Goal: Information Seeking & Learning: Learn about a topic

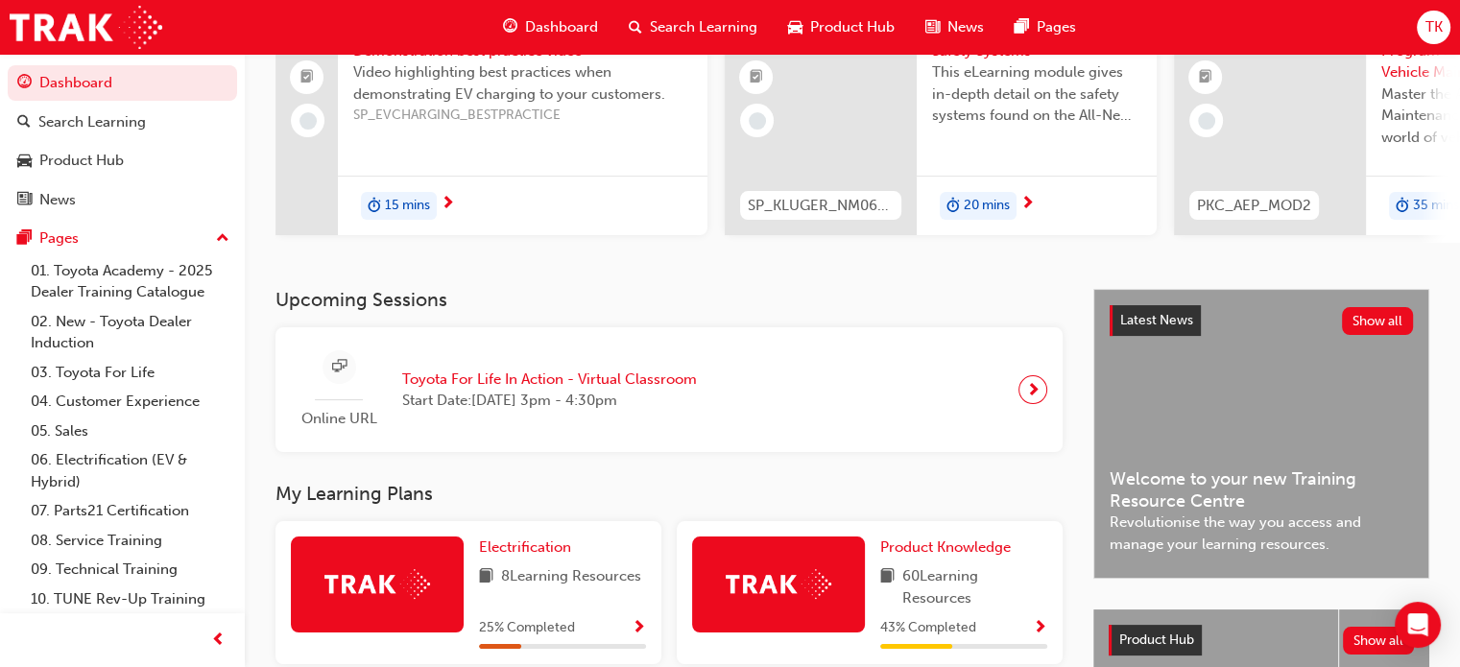
scroll to position [96, 0]
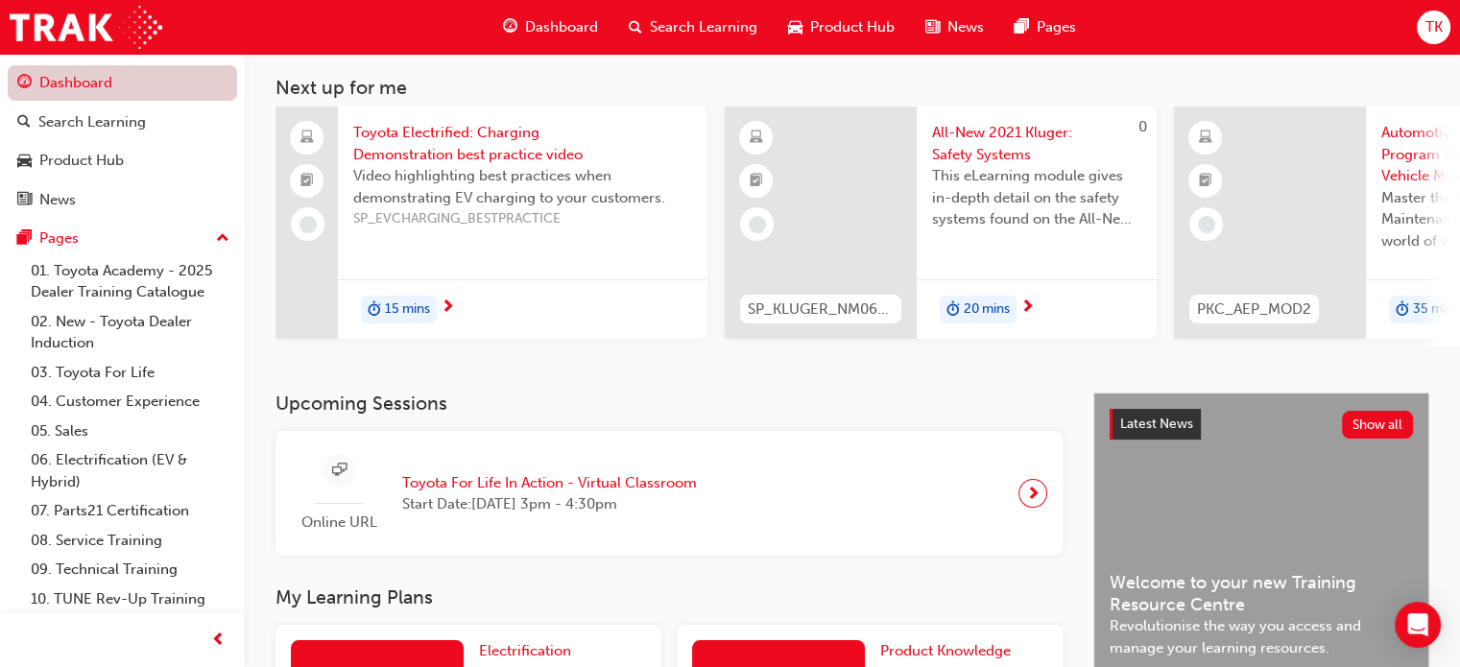
click at [119, 84] on link "Dashboard" at bounding box center [122, 83] width 229 height 36
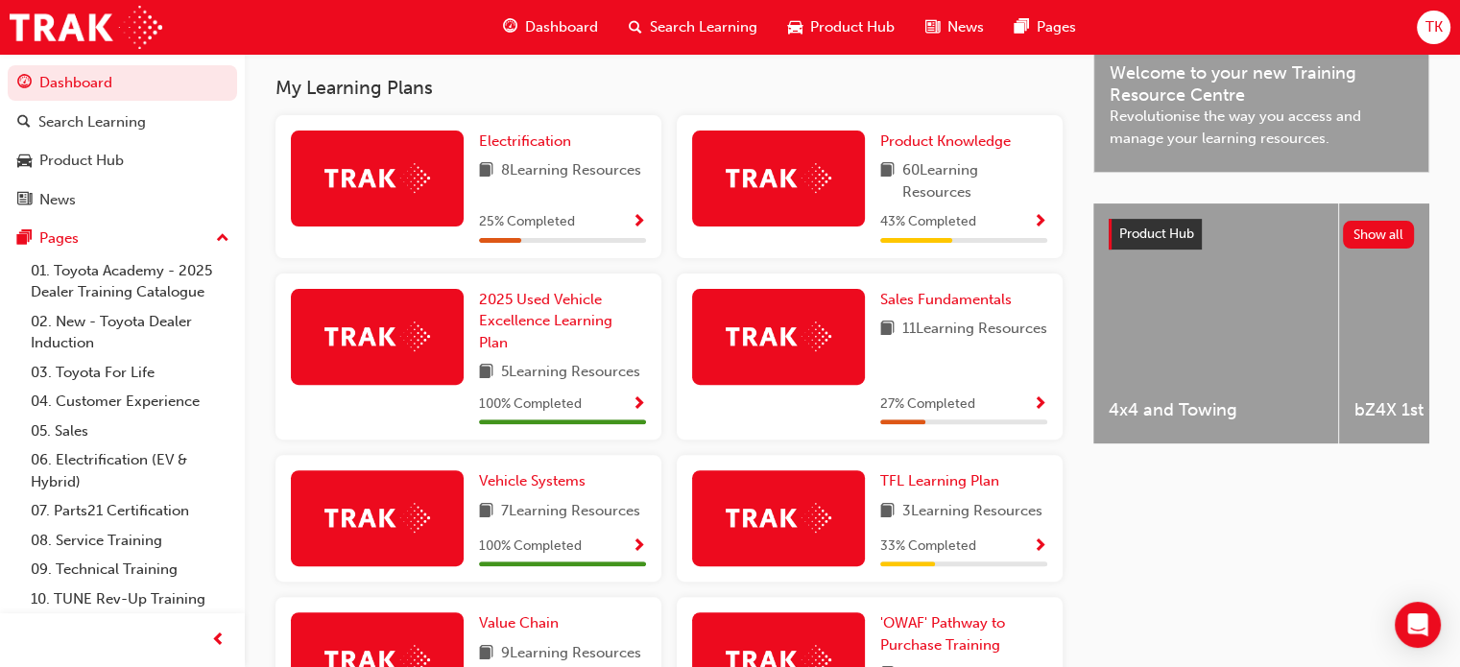
scroll to position [576, 0]
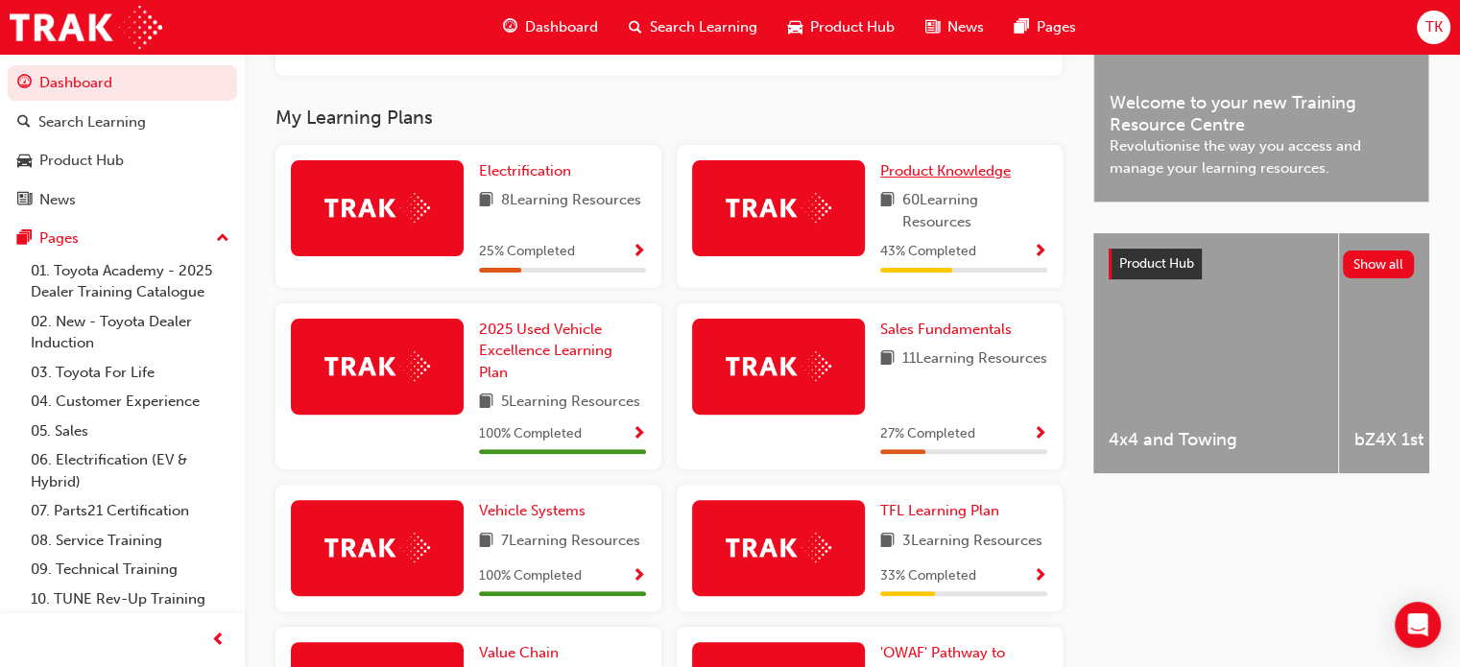
click at [964, 177] on span "Product Knowledge" at bounding box center [945, 170] width 131 height 17
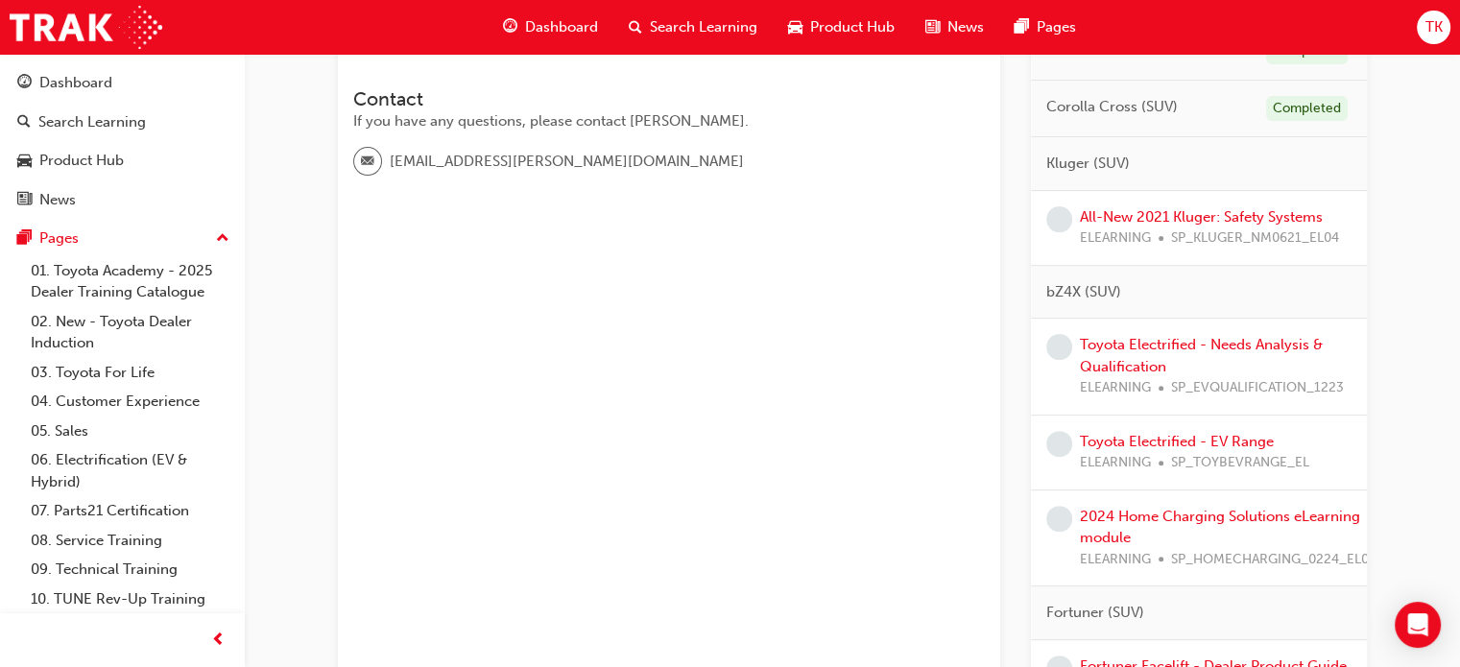
scroll to position [576, 0]
click at [1244, 208] on link "All-New 2021 Kluger: Safety Systems" at bounding box center [1201, 216] width 243 height 17
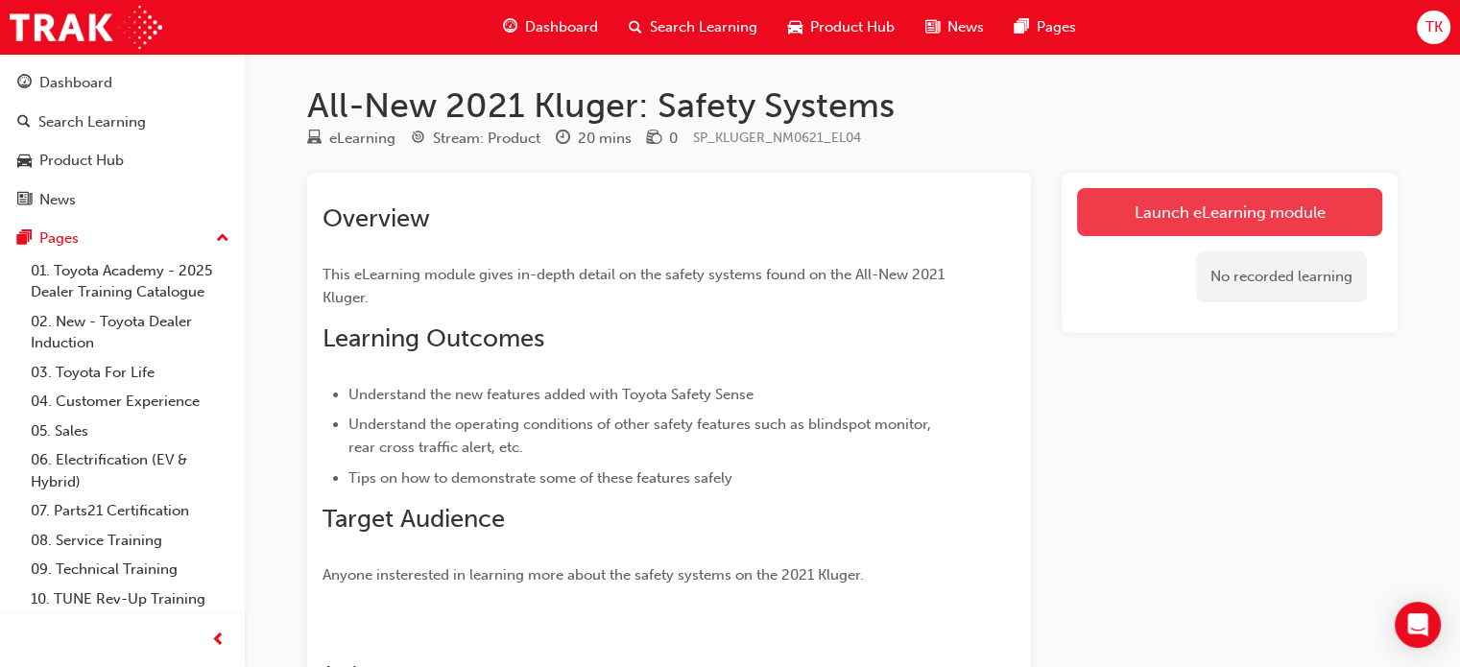
click at [1256, 201] on link "Launch eLearning module" at bounding box center [1229, 212] width 305 height 48
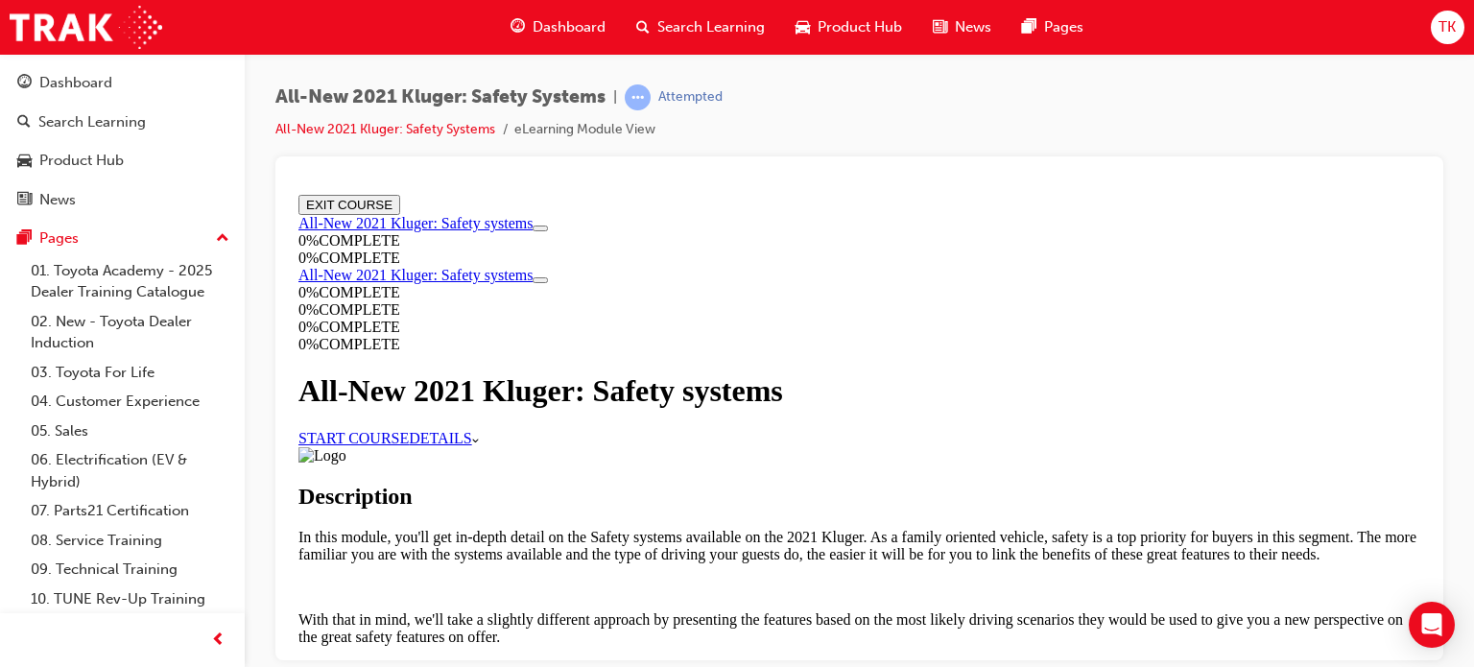
scroll to position [96, 0]
click at [409, 429] on link "START COURSE" at bounding box center [353, 437] width 110 height 16
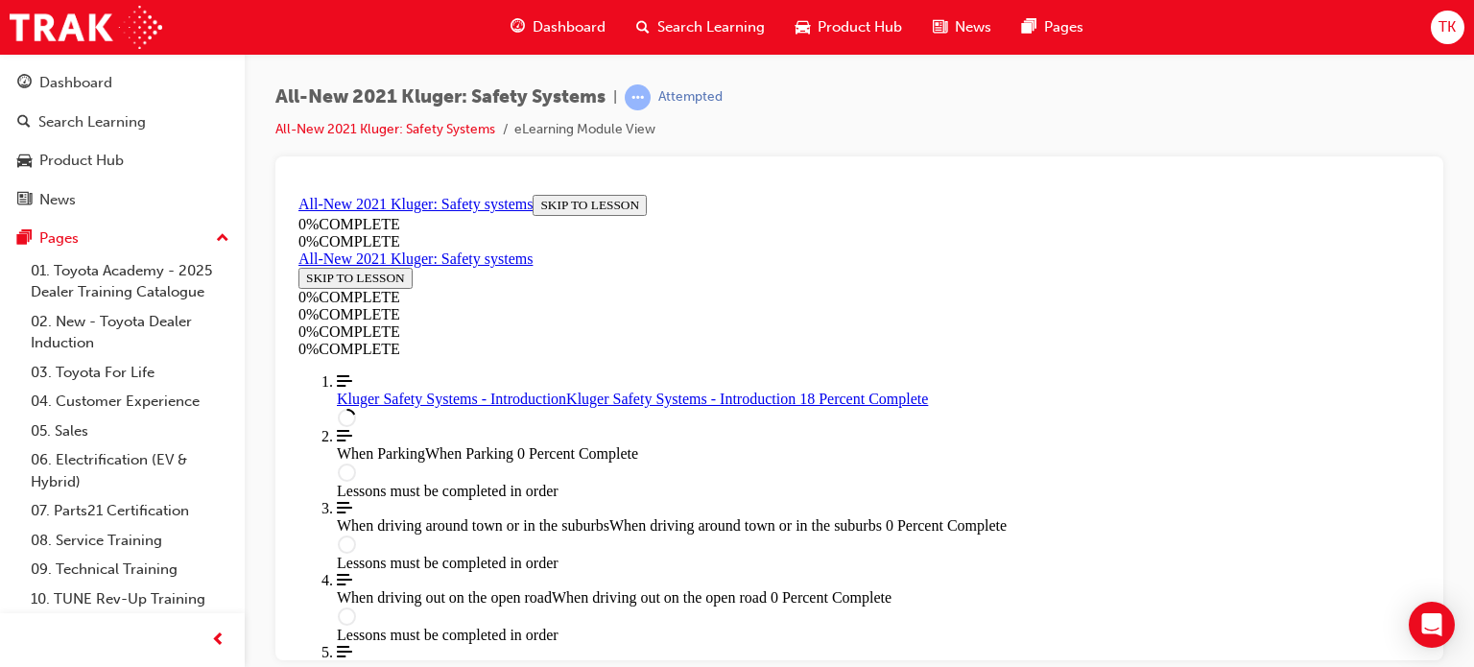
scroll to position [738, 0]
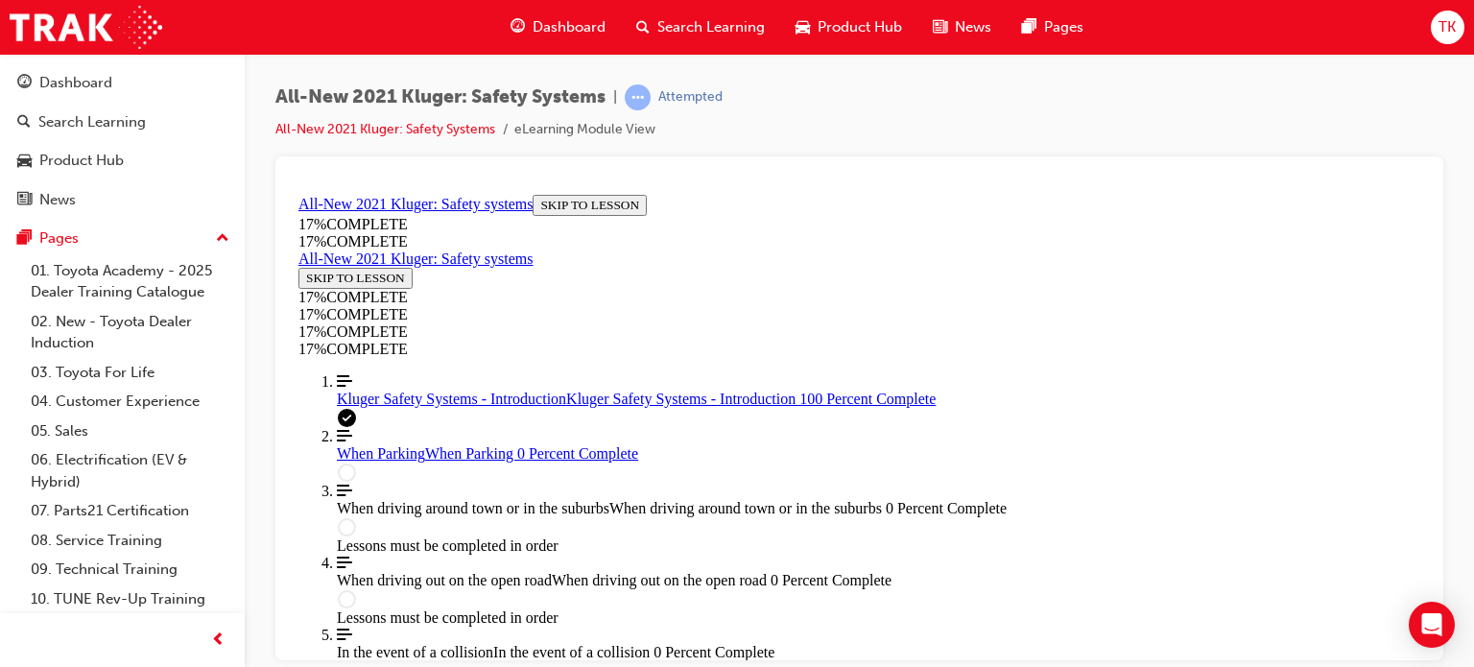
scroll to position [2524, 0]
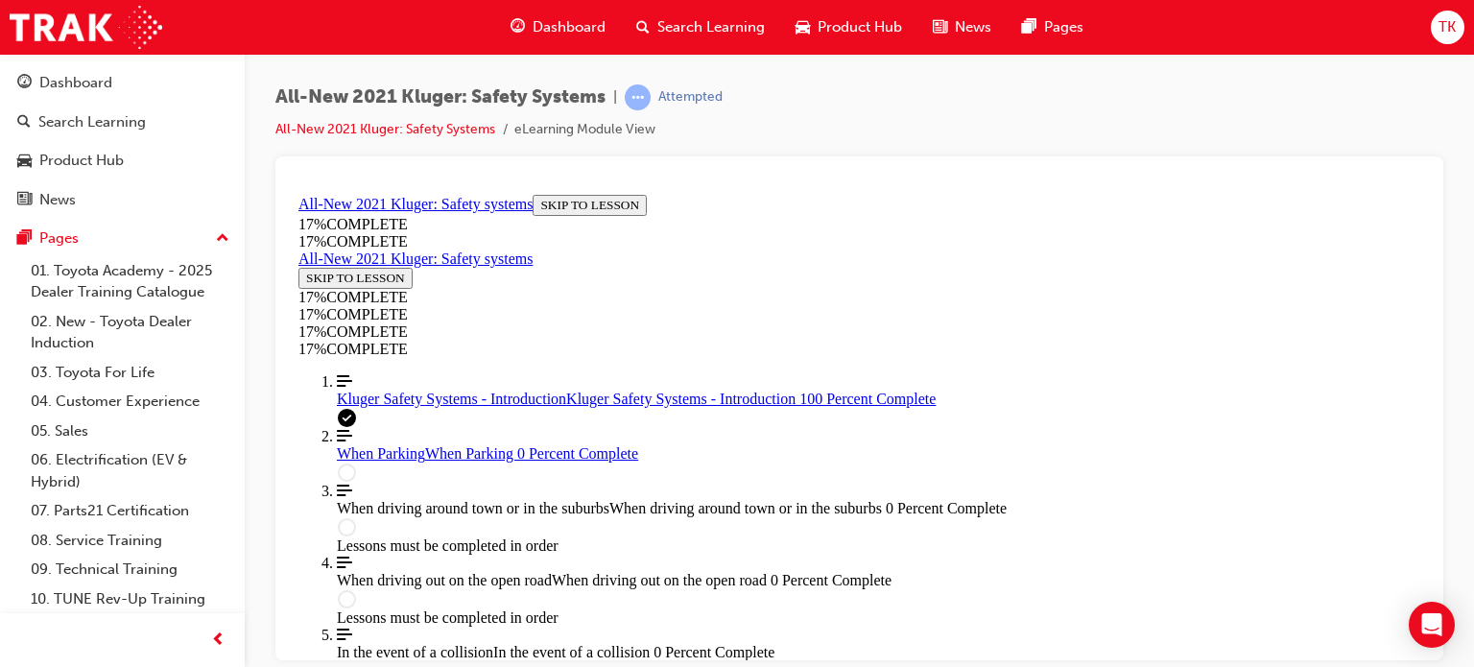
drag, startPoint x: 722, startPoint y: 276, endPoint x: 920, endPoint y: 273, distance: 198.7
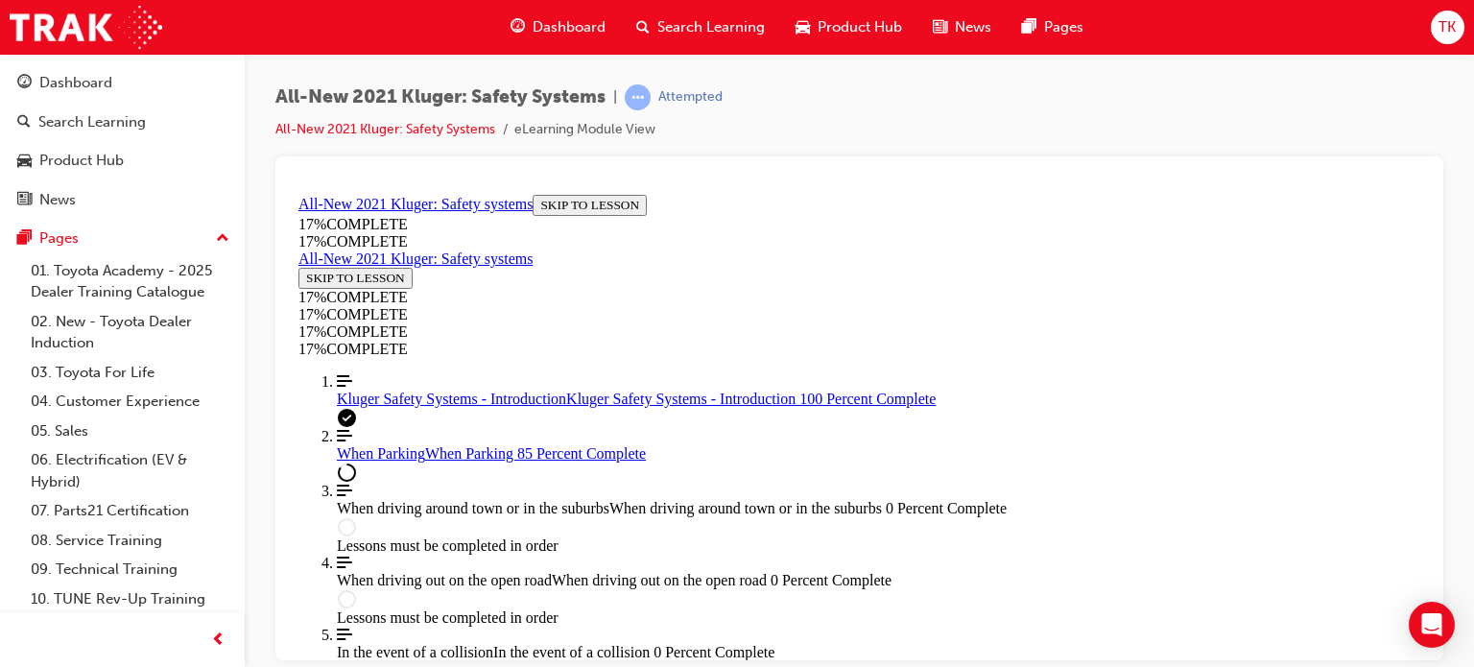
scroll to position [6836, 0]
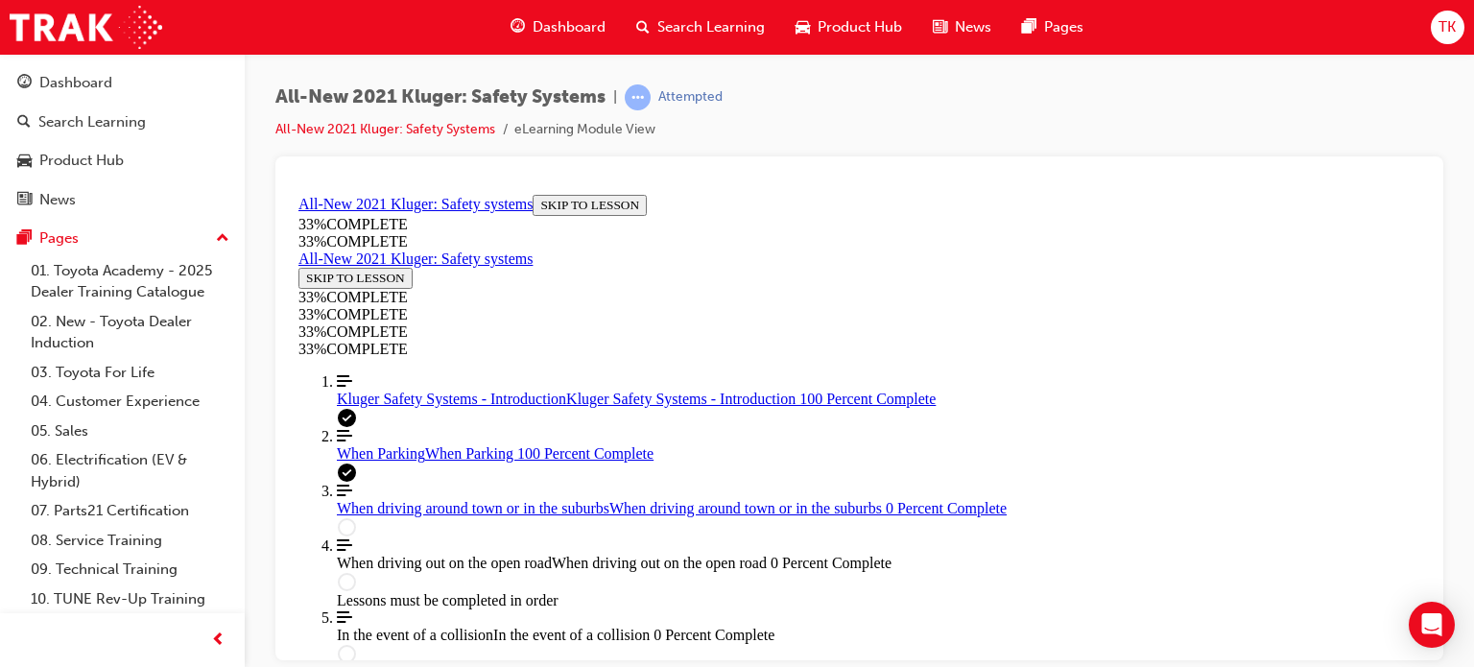
scroll to position [7081, 0]
drag, startPoint x: 820, startPoint y: 523, endPoint x: 830, endPoint y: 535, distance: 15.6
drag, startPoint x: 977, startPoint y: 615, endPoint x: 964, endPoint y: 618, distance: 13.7
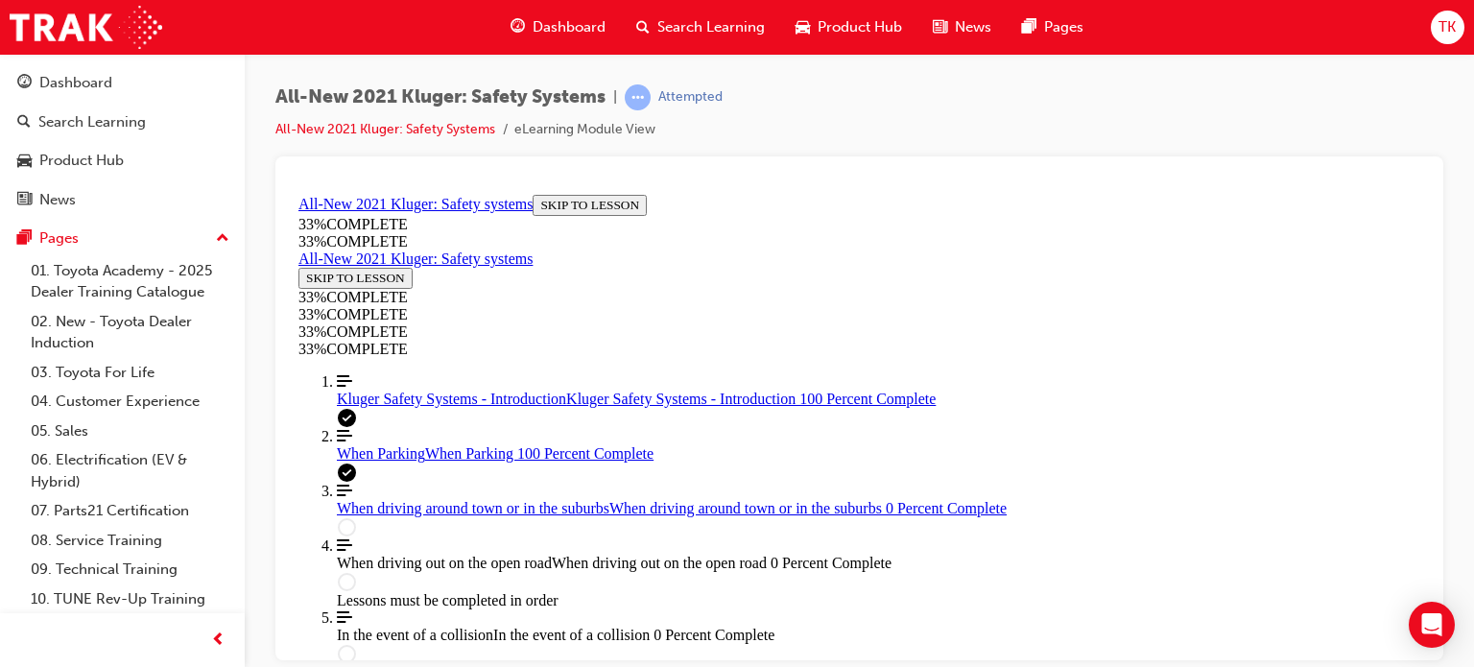
scroll to position [7422, 0]
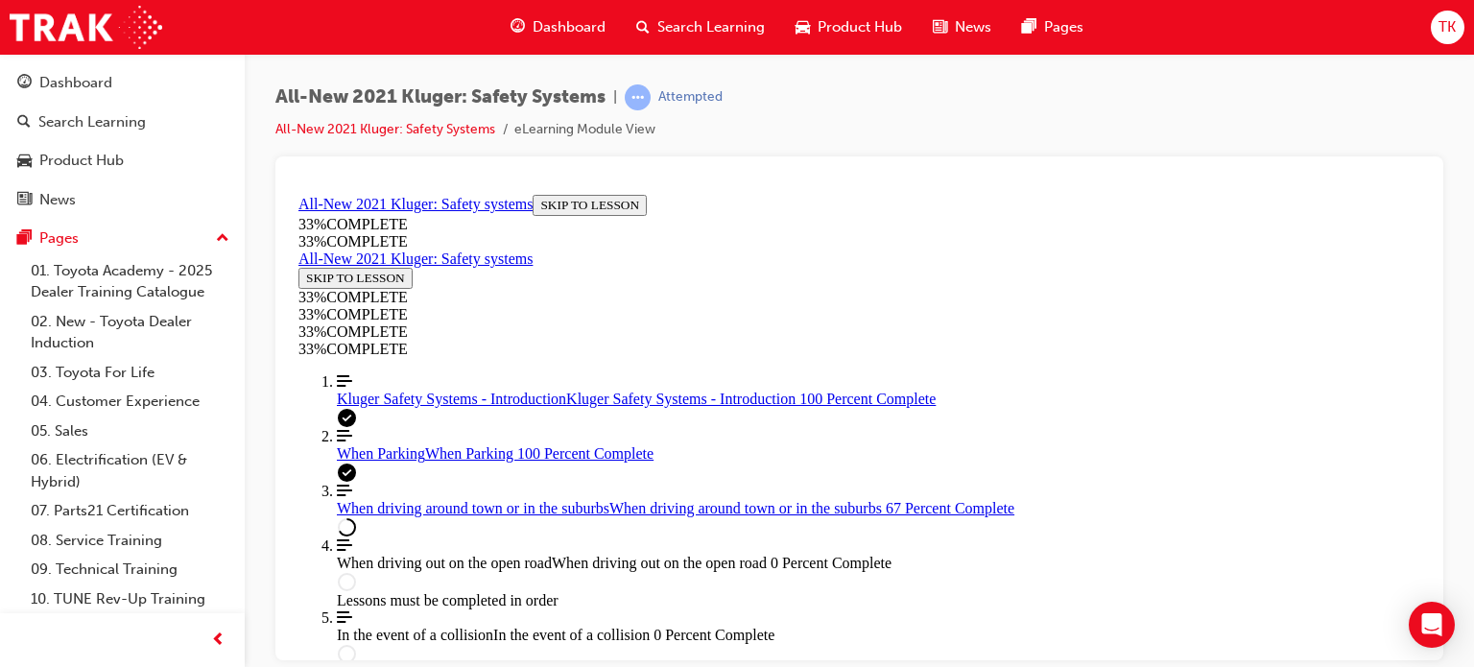
drag, startPoint x: 1122, startPoint y: 513, endPoint x: 1123, endPoint y: 554, distance: 40.3
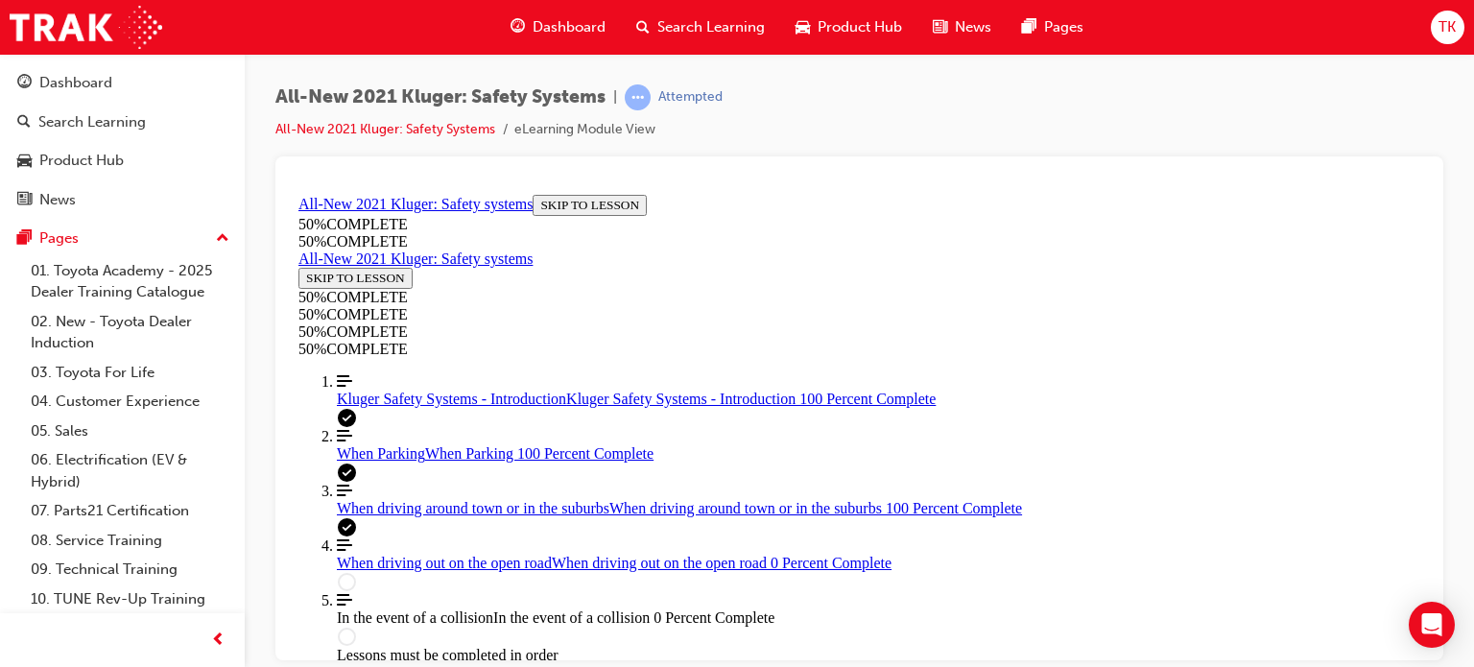
scroll to position [3952, 0]
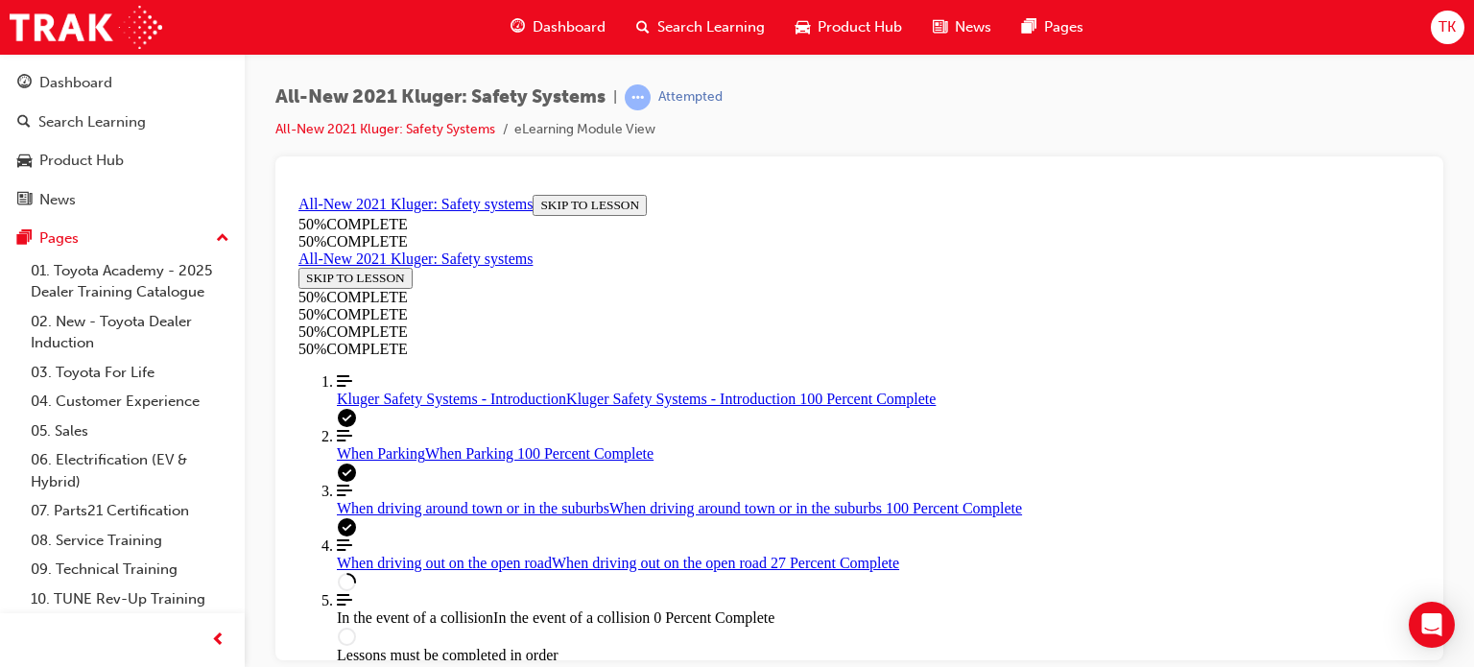
drag, startPoint x: 990, startPoint y: 316, endPoint x: 990, endPoint y: 257, distance: 58.5
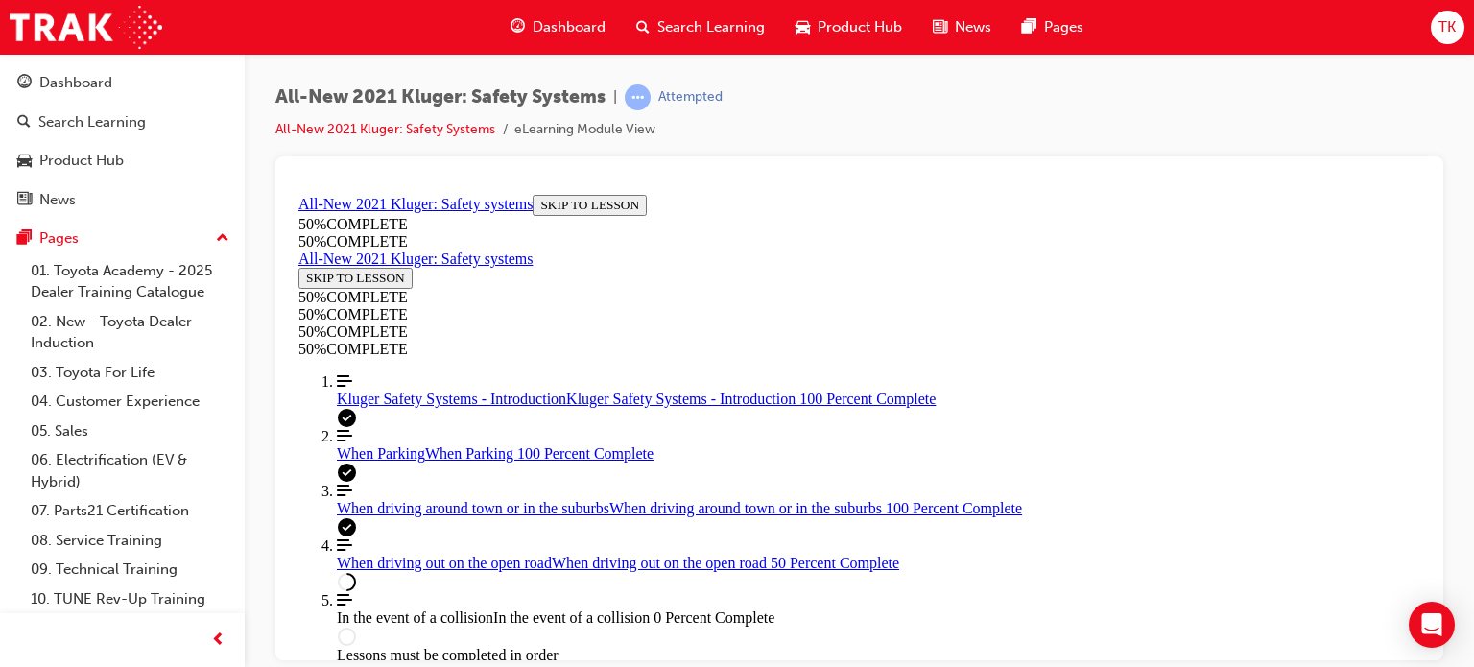
scroll to position [5889, 0]
drag, startPoint x: 951, startPoint y: 447, endPoint x: 1036, endPoint y: 457, distance: 85.0
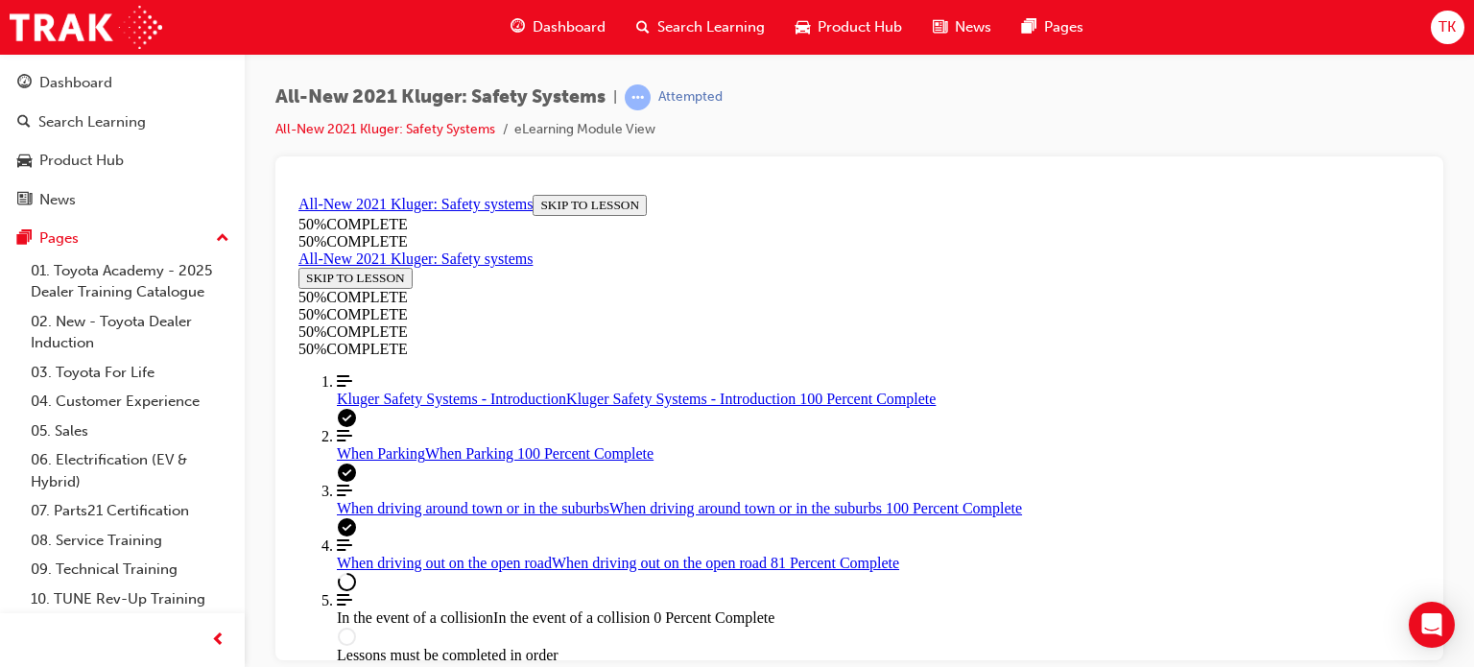
scroll to position [9605, 0]
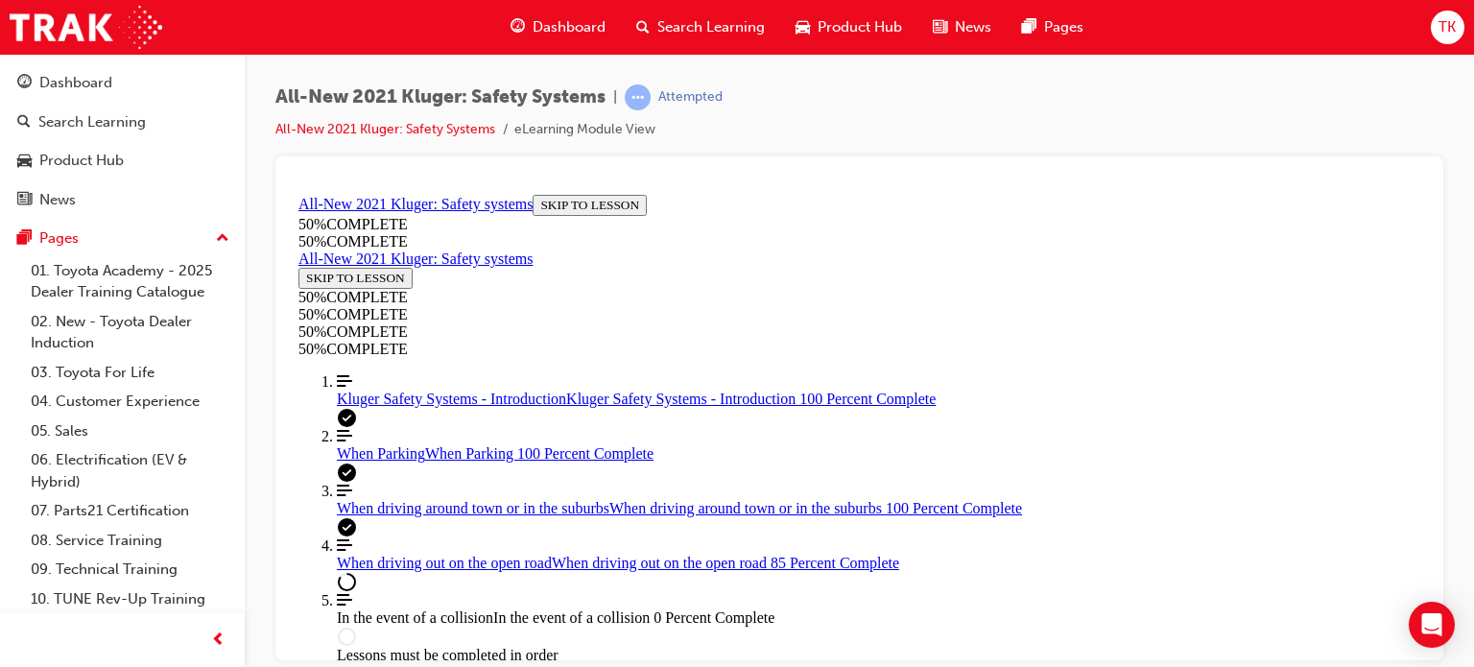
scroll to position [9413, 0]
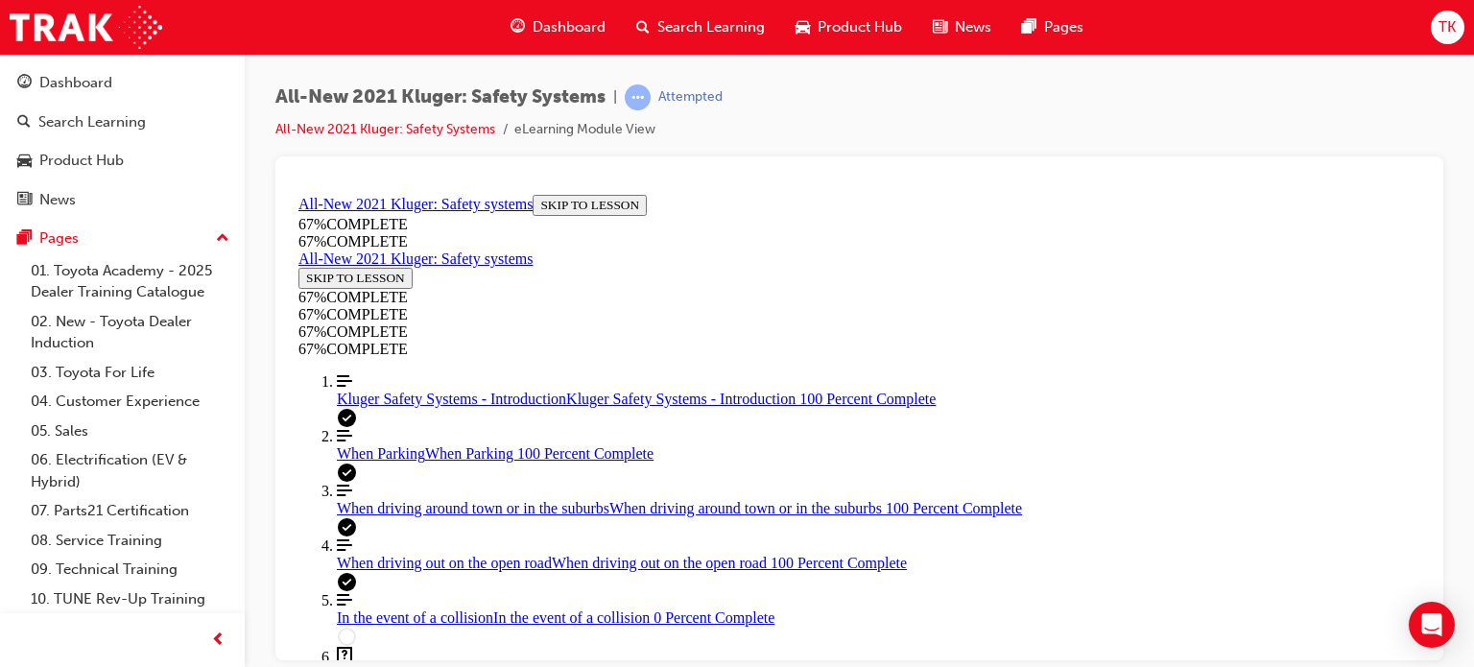
scroll to position [10919, 0]
drag, startPoint x: 747, startPoint y: 292, endPoint x: 1014, endPoint y: 356, distance: 274.5
drag, startPoint x: 1014, startPoint y: 356, endPoint x: 1071, endPoint y: 367, distance: 58.5
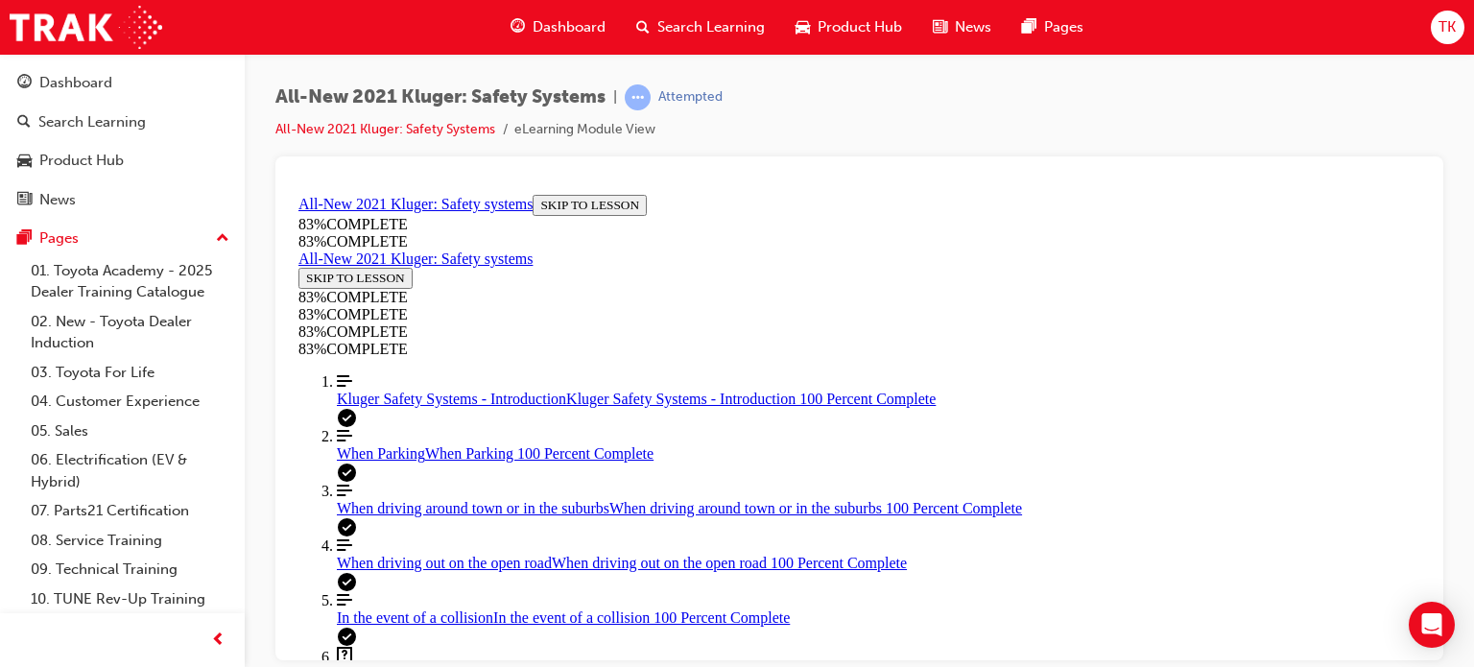
drag, startPoint x: 885, startPoint y: 484, endPoint x: 952, endPoint y: 343, distance: 156.3
drag, startPoint x: 905, startPoint y: 324, endPoint x: 893, endPoint y: 496, distance: 172.3
drag, startPoint x: 871, startPoint y: 423, endPoint x: 930, endPoint y: 424, distance: 58.6
drag, startPoint x: 868, startPoint y: 317, endPoint x: 928, endPoint y: 321, distance: 60.6
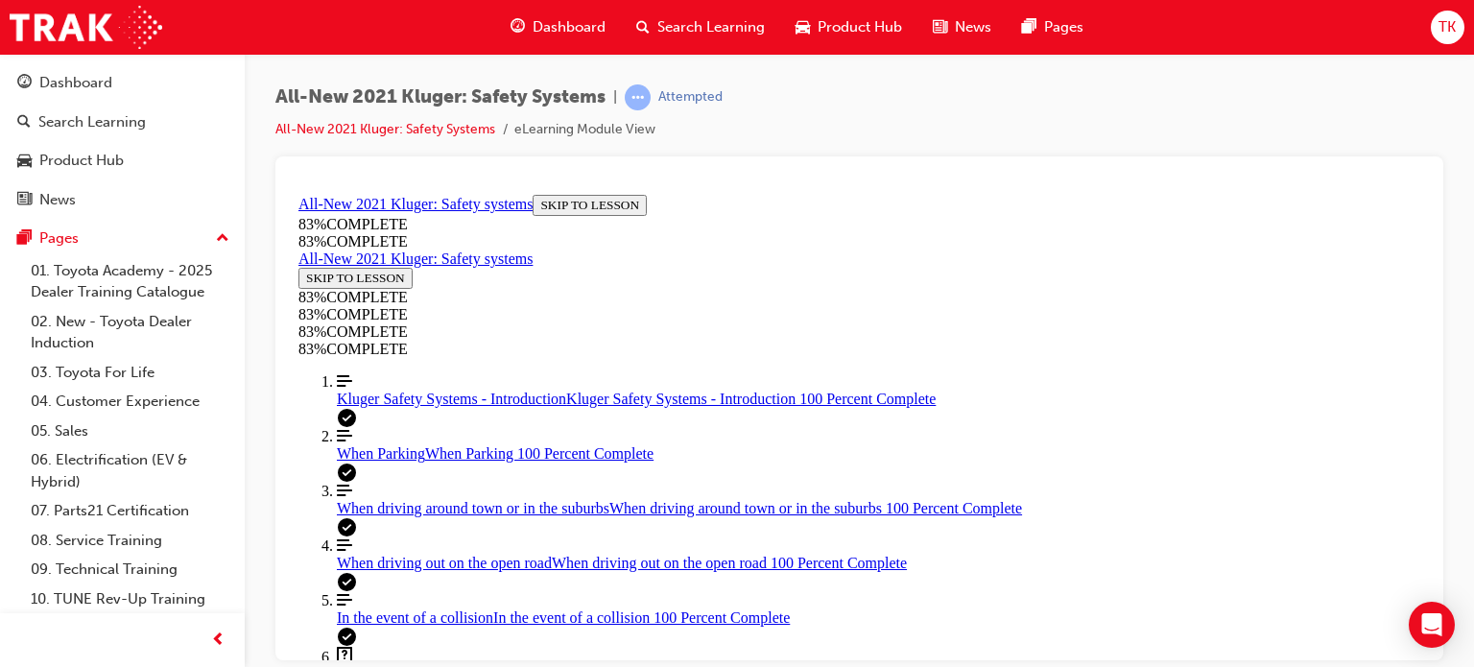
scroll to position [741, 0]
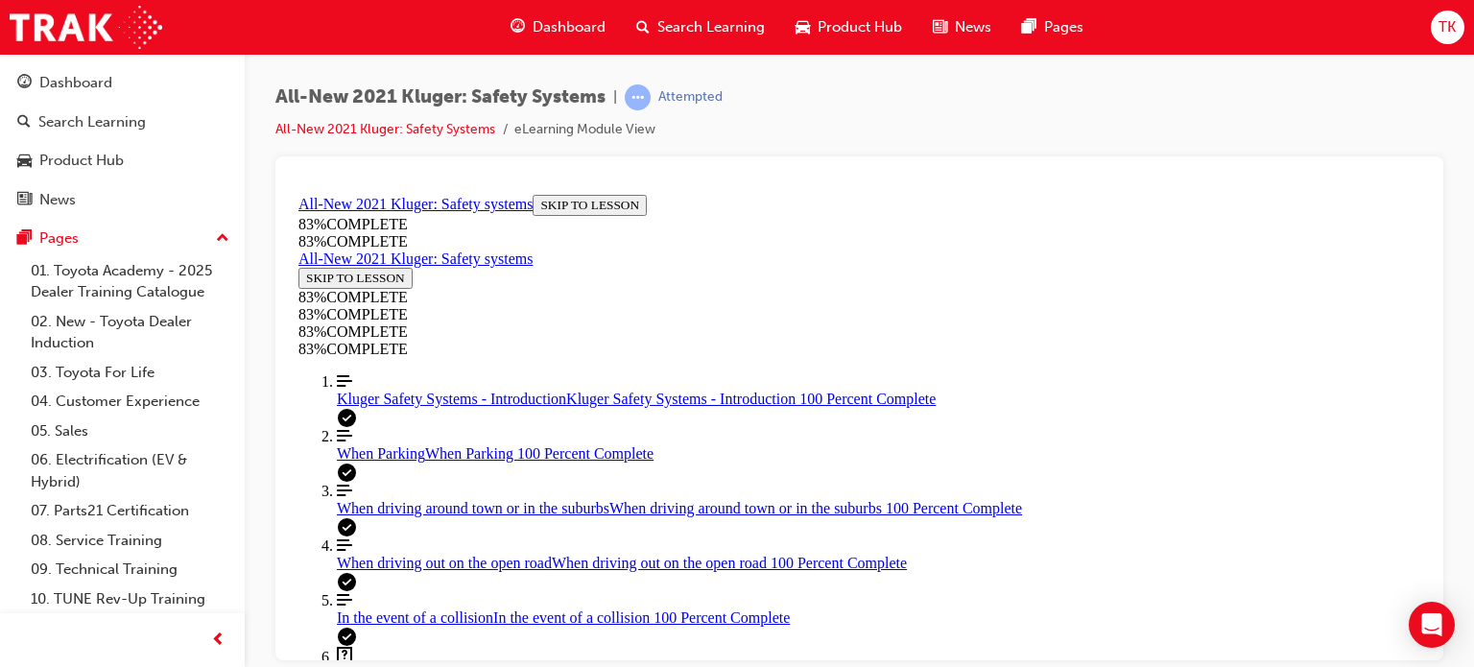
drag, startPoint x: 910, startPoint y: 474, endPoint x: 922, endPoint y: 504, distance: 32.3
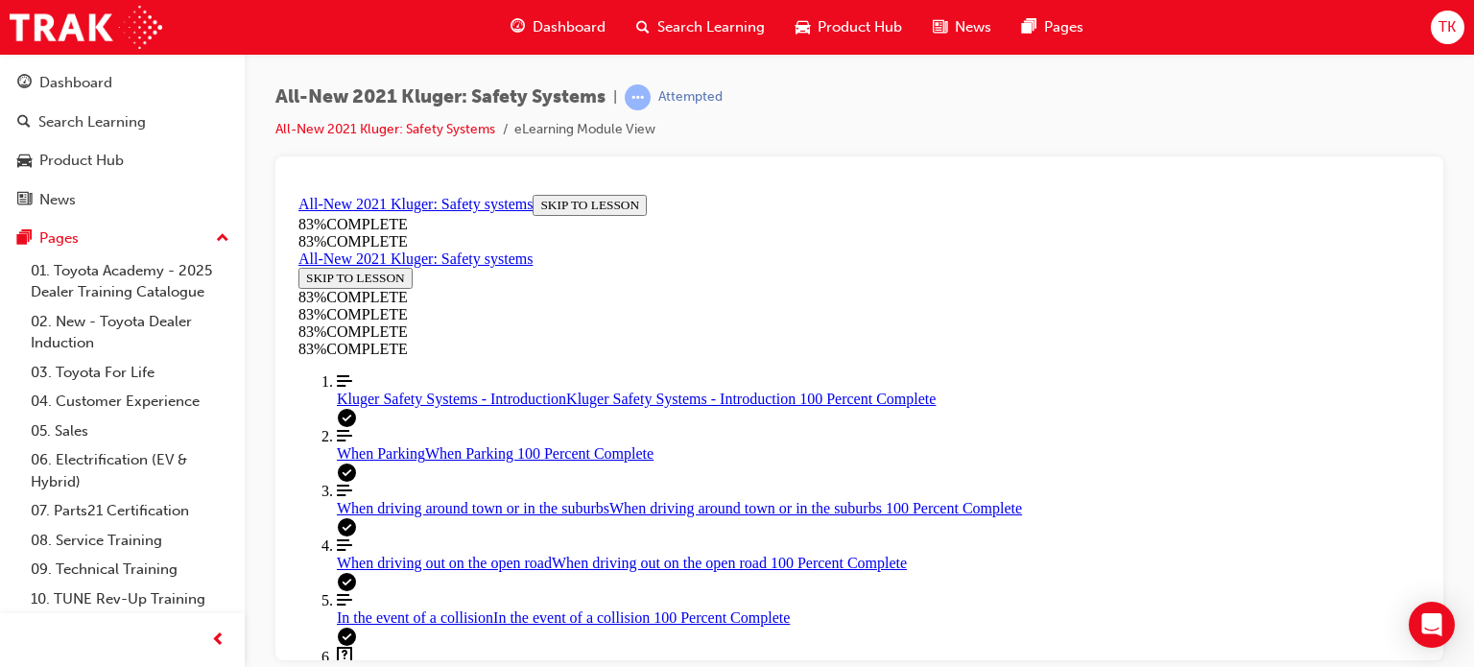
scroll to position [261, 0]
drag, startPoint x: 775, startPoint y: 403, endPoint x: 825, endPoint y: 570, distance: 174.3
drag, startPoint x: 816, startPoint y: 415, endPoint x: 868, endPoint y: 417, distance: 51.9
drag, startPoint x: 856, startPoint y: 501, endPoint x: 902, endPoint y: 500, distance: 46.1
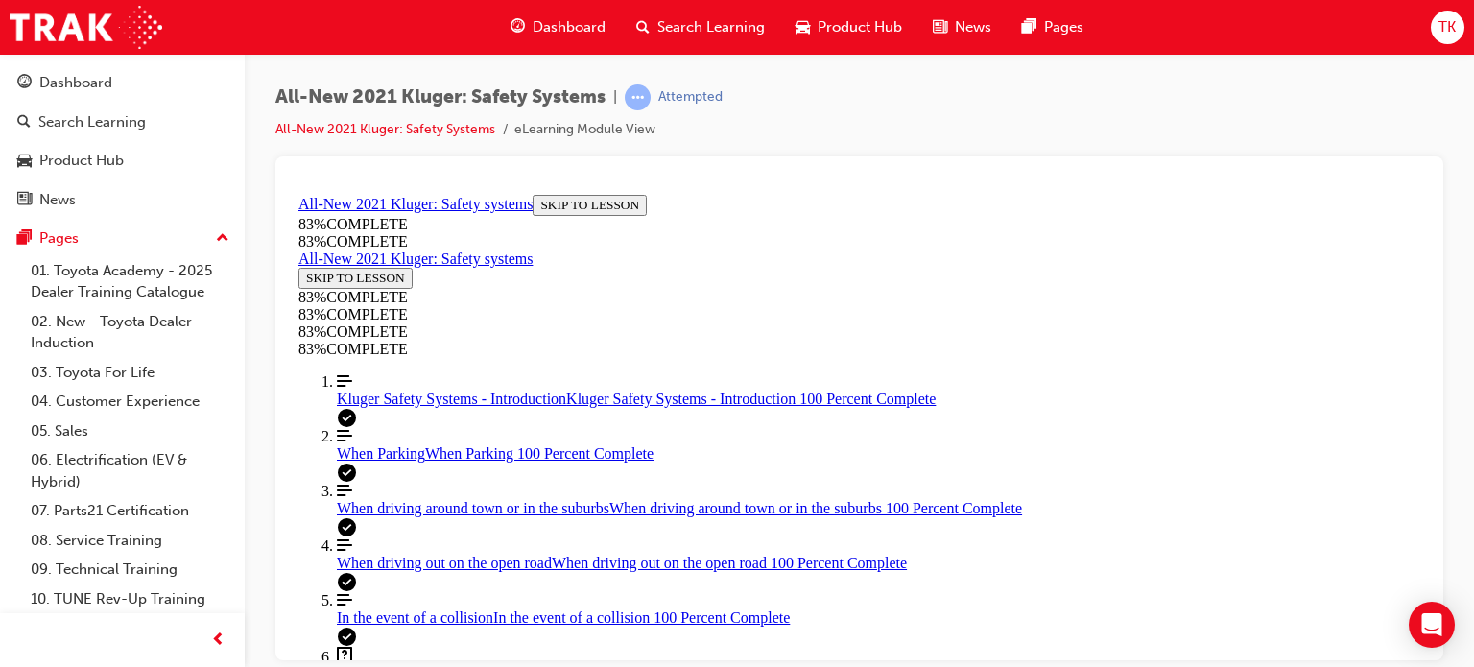
scroll to position [645, 0]
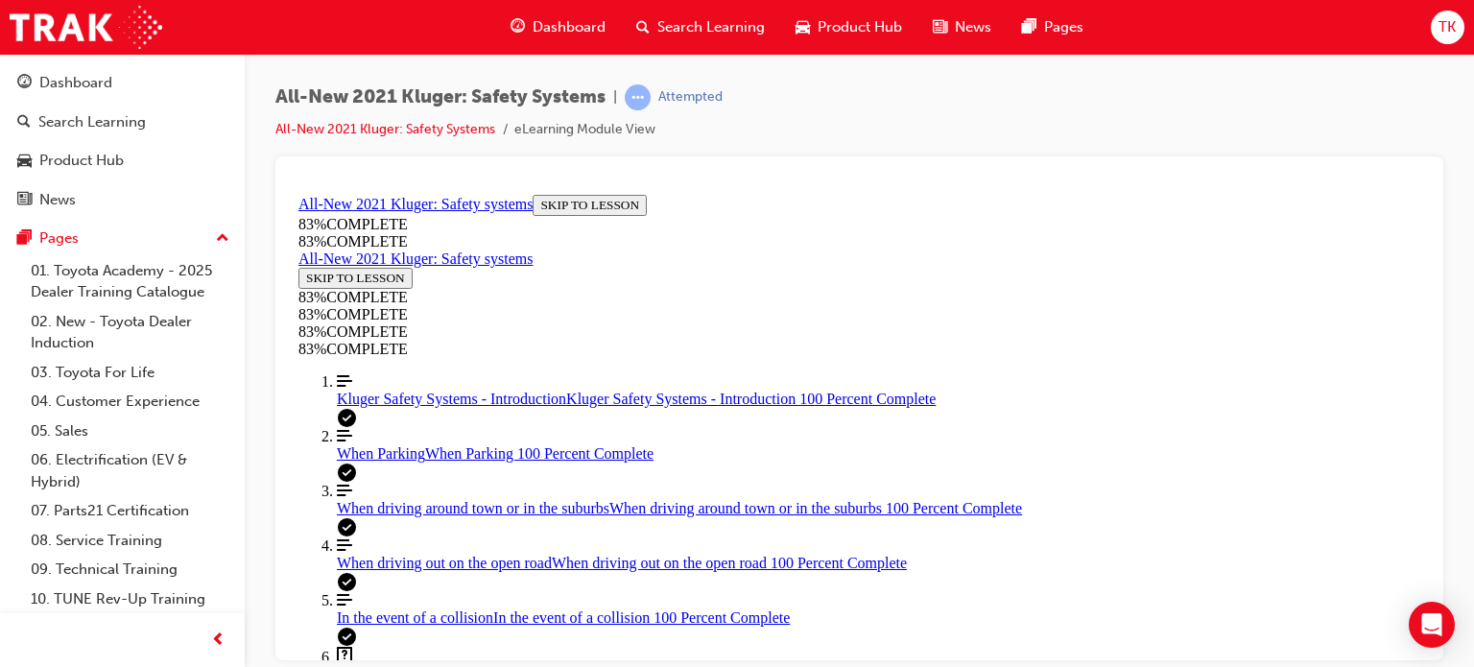
drag, startPoint x: 900, startPoint y: 423, endPoint x: 899, endPoint y: 442, distance: 19.2
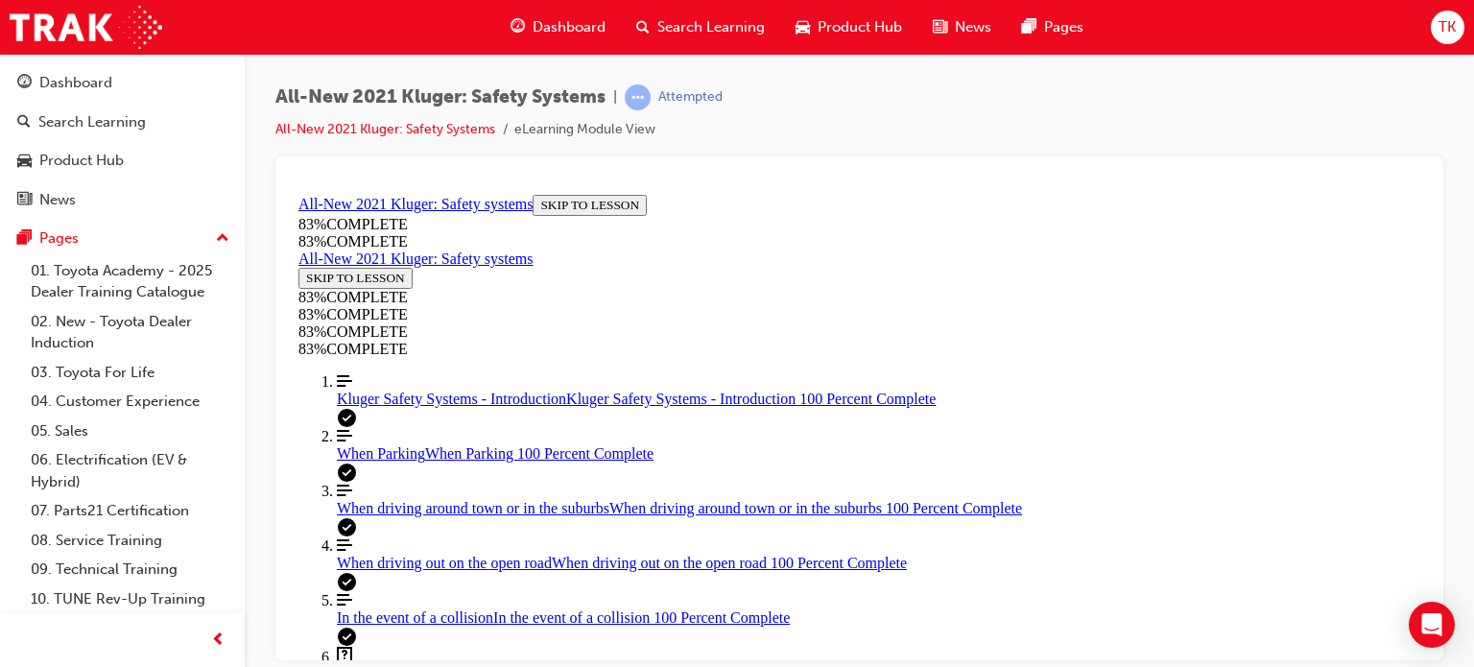
scroll to position [645, 0]
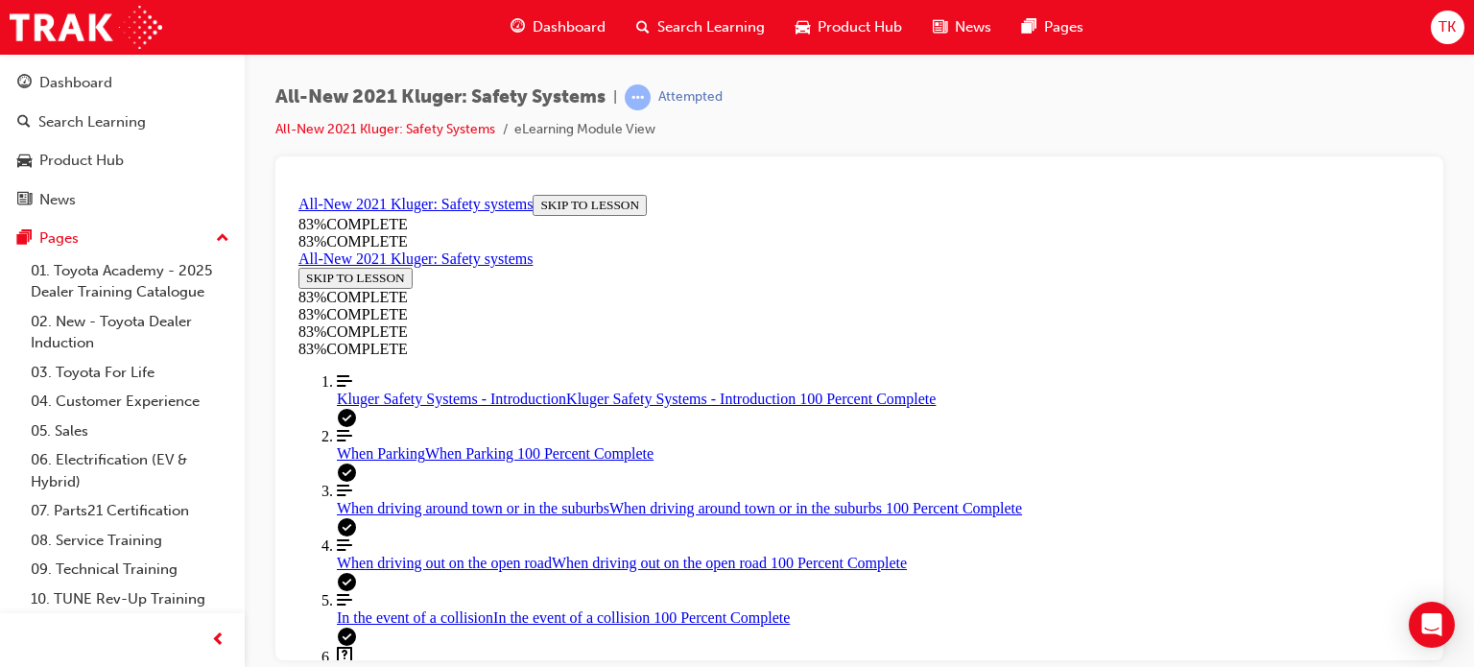
scroll to position [518, 0]
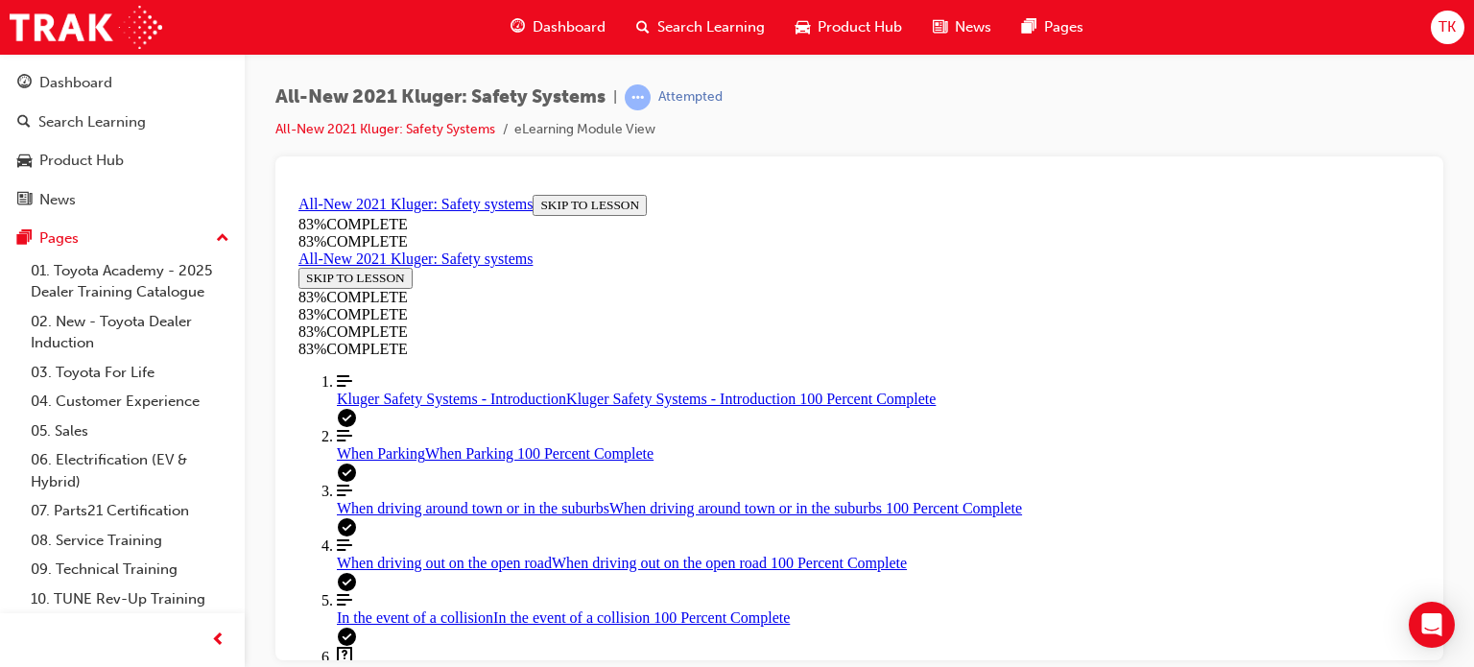
drag, startPoint x: 871, startPoint y: 452, endPoint x: 922, endPoint y: 457, distance: 51.1
drag, startPoint x: 855, startPoint y: 359, endPoint x: 891, endPoint y: 361, distance: 35.6
drag, startPoint x: 847, startPoint y: 362, endPoint x: 897, endPoint y: 362, distance: 49.9
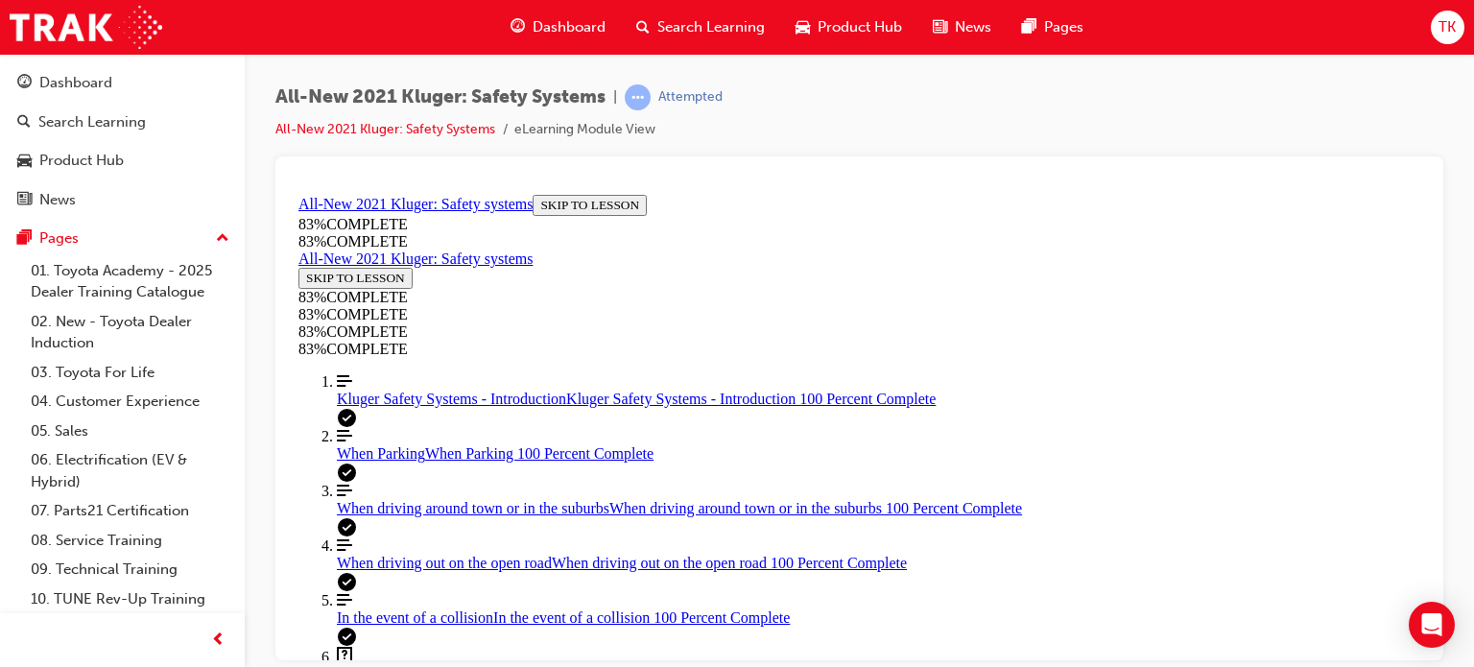
drag, startPoint x: 835, startPoint y: 262, endPoint x: 875, endPoint y: 385, distance: 129.3
drag, startPoint x: 983, startPoint y: 561, endPoint x: 955, endPoint y: 563, distance: 27.9
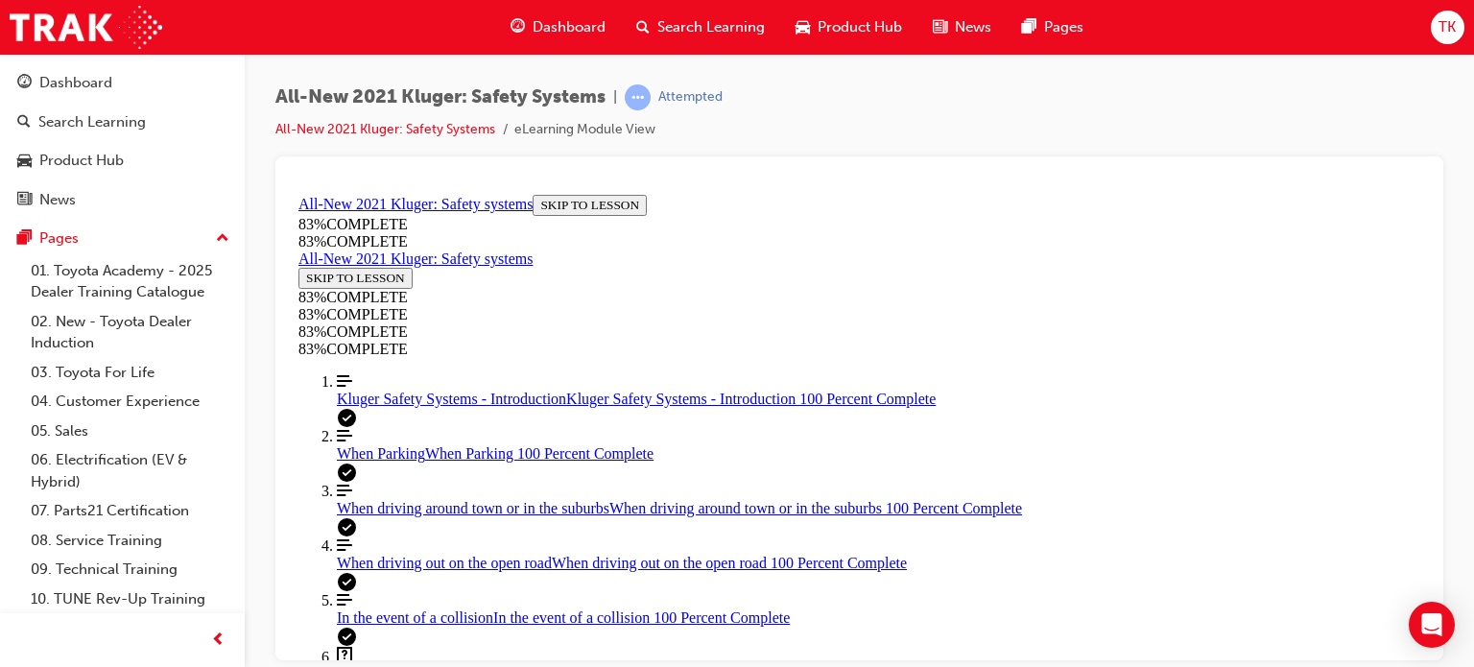
scroll to position [453, 0]
drag, startPoint x: 937, startPoint y: 449, endPoint x: 937, endPoint y: 471, distance: 22.1
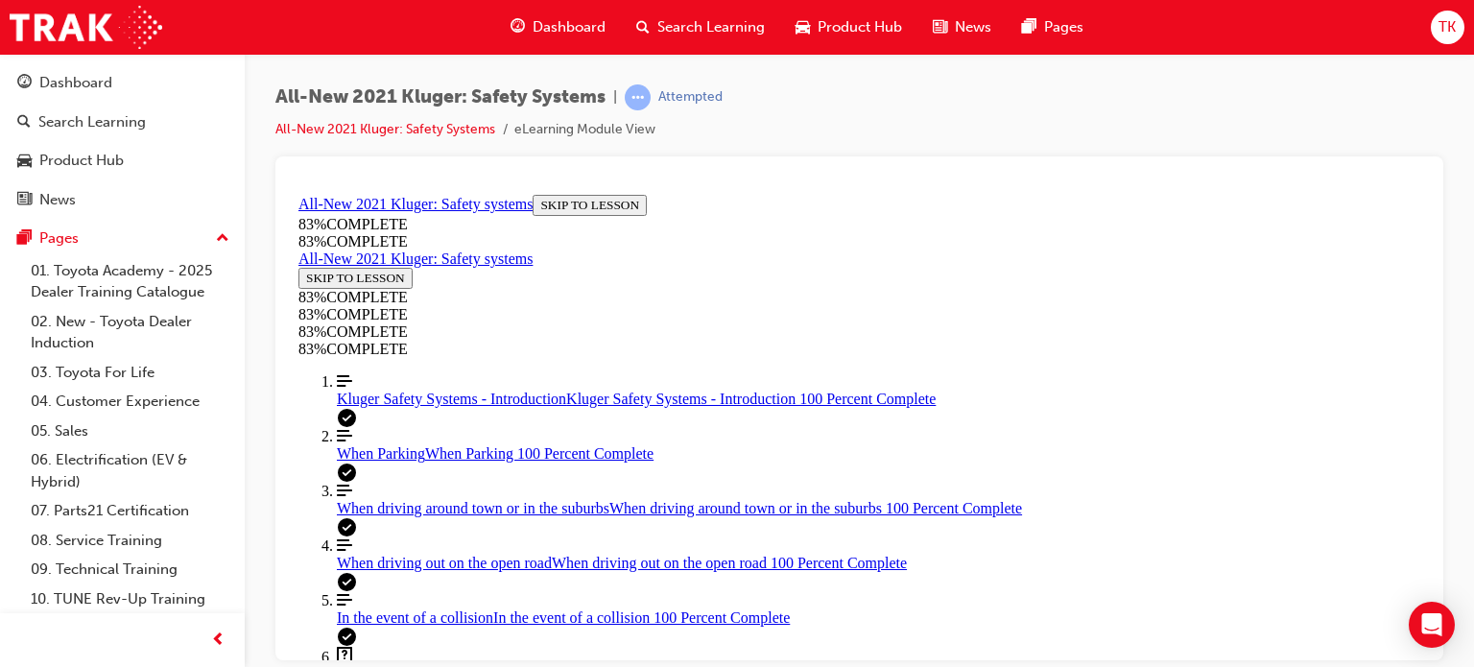
scroll to position [357, 0]
drag, startPoint x: 902, startPoint y: 482, endPoint x: 905, endPoint y: 462, distance: 20.4
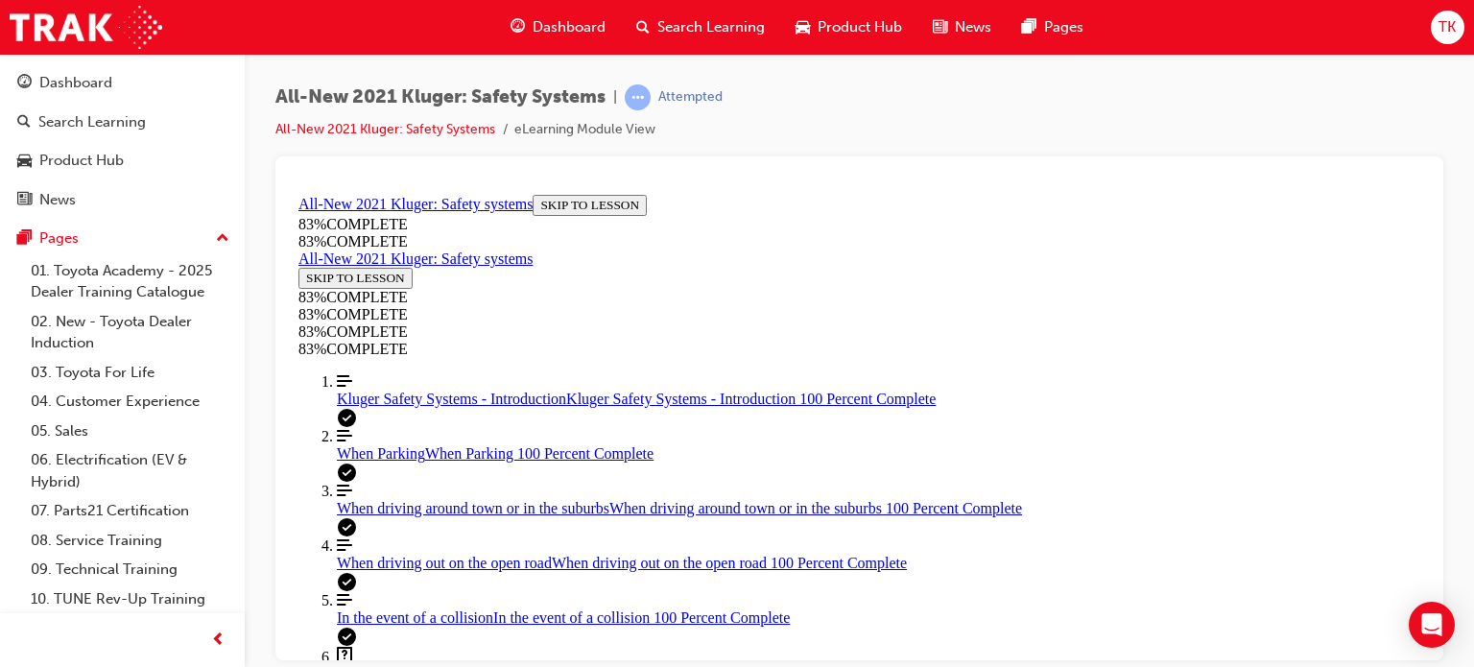
scroll to position [453, 0]
